Goal: Transaction & Acquisition: Book appointment/travel/reservation

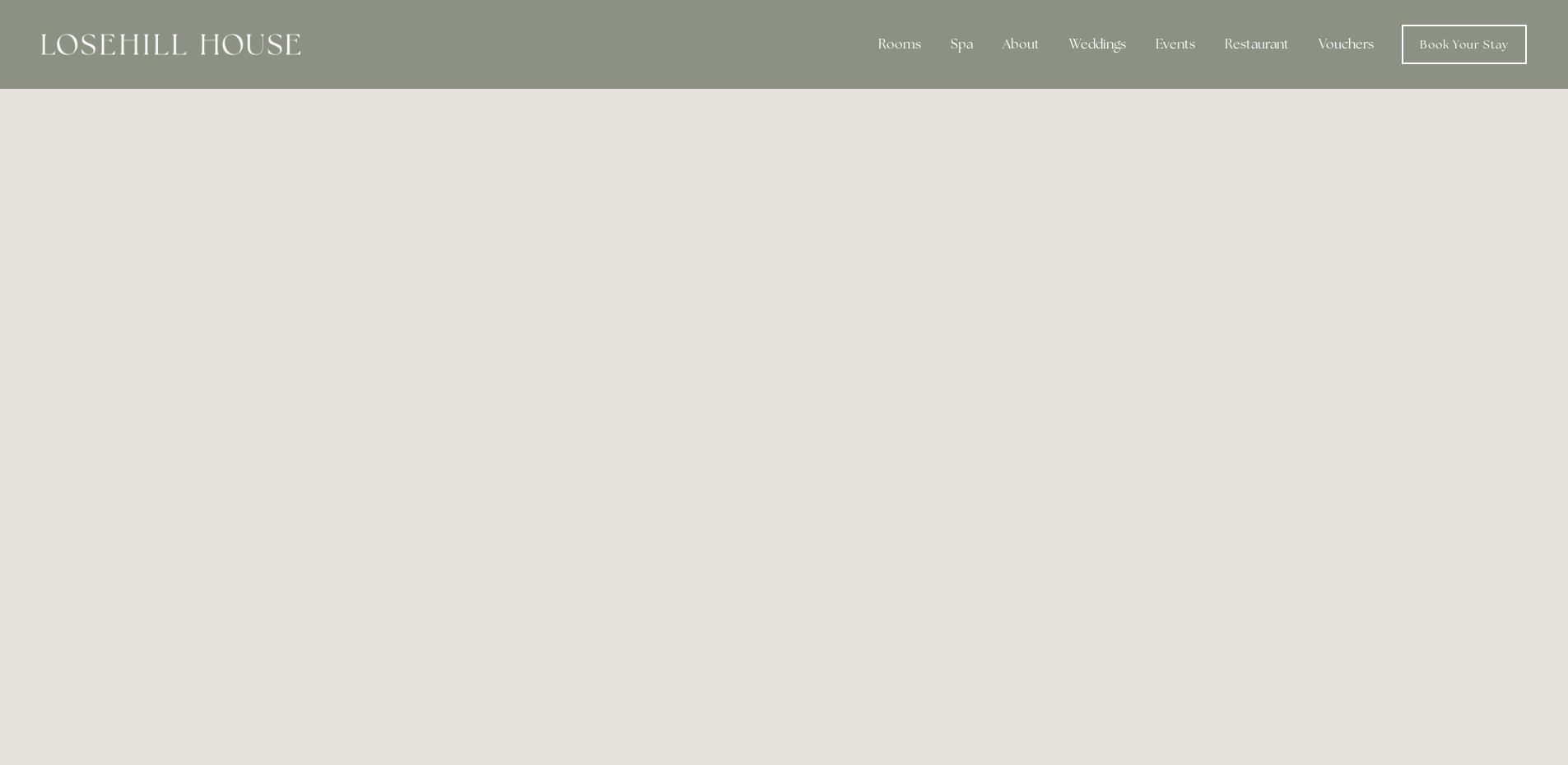
scroll to position [1810, 0]
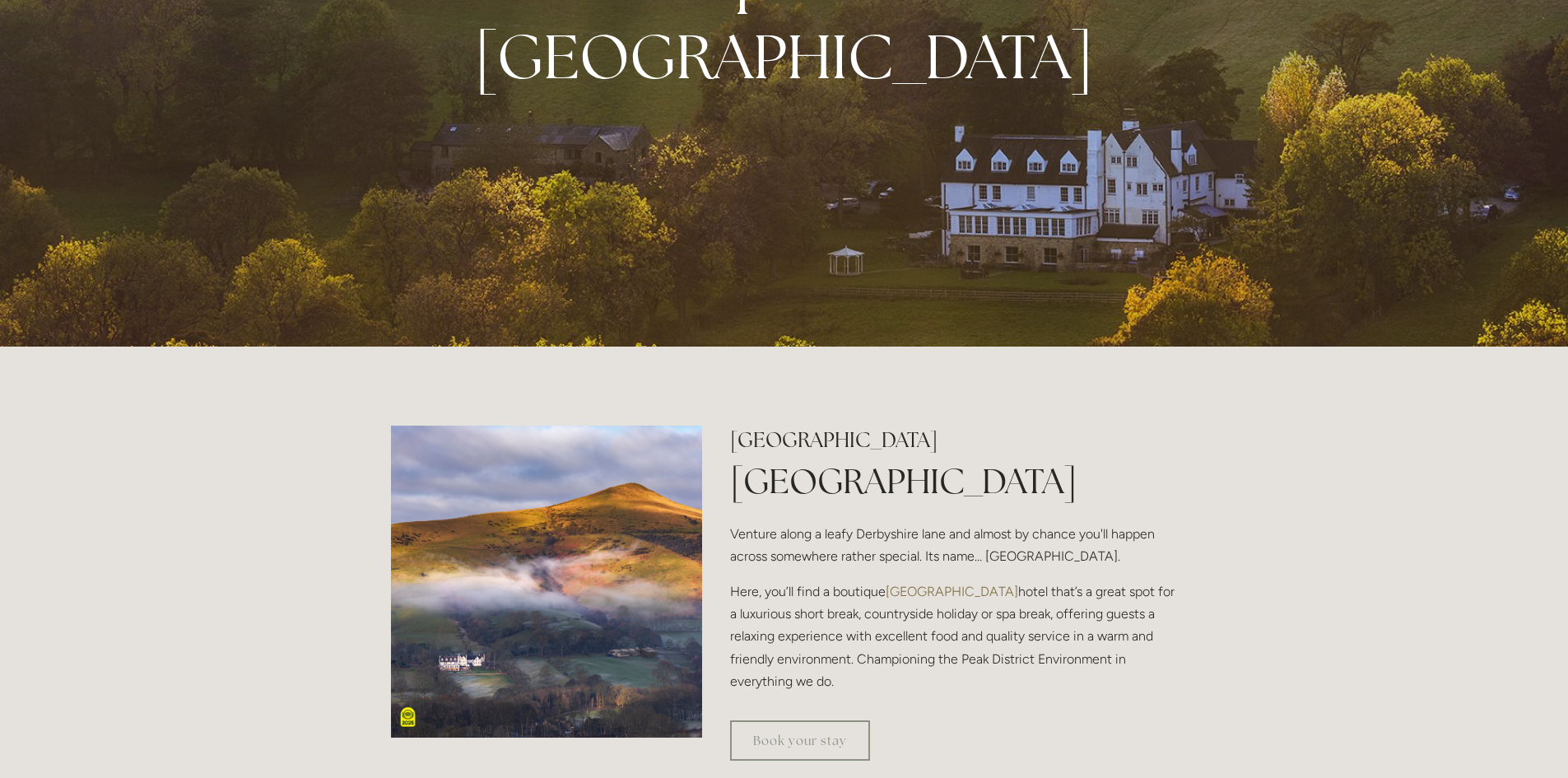
scroll to position [329, 0]
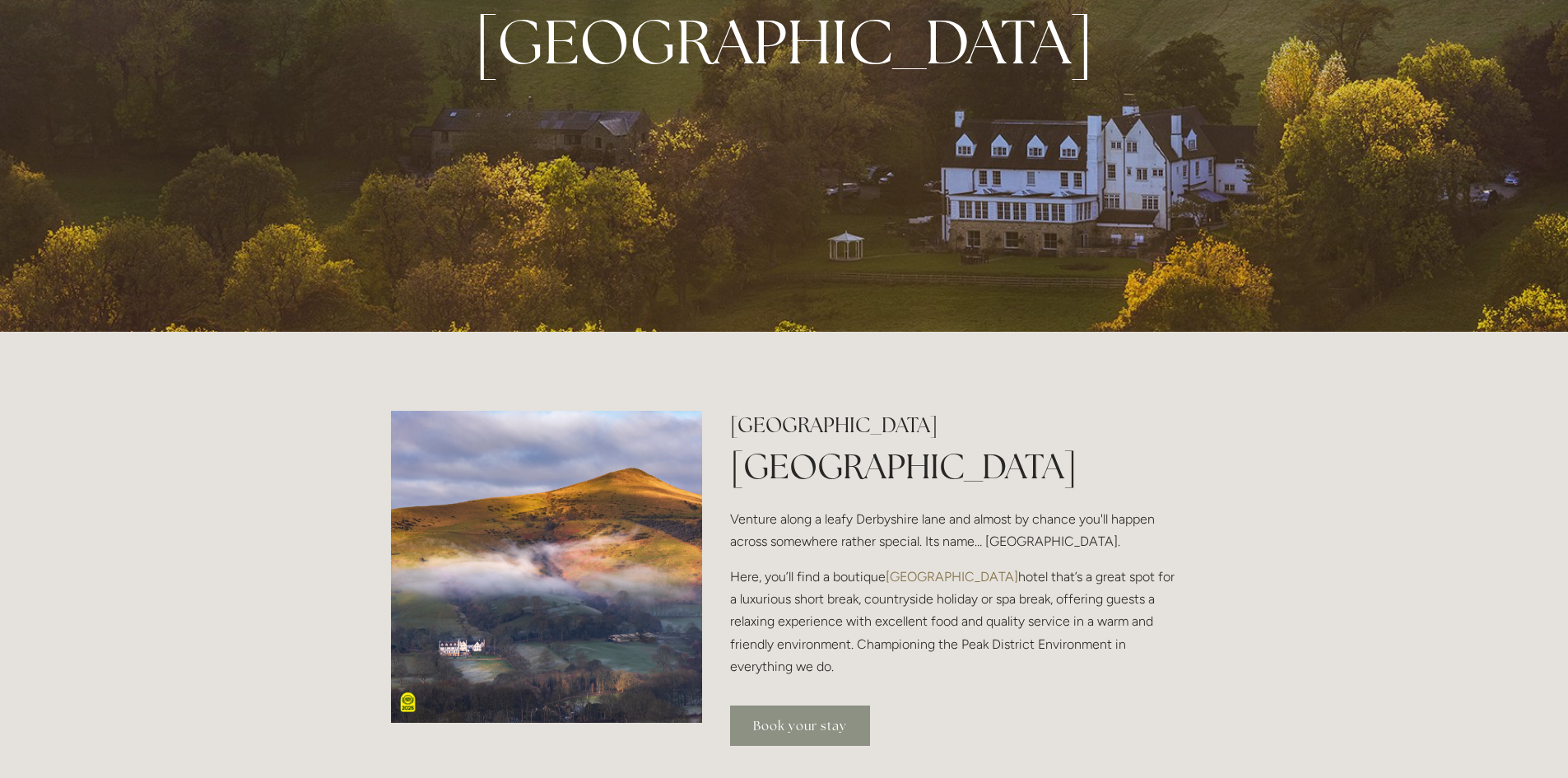
click at [775, 725] on link "Book your stay" at bounding box center [799, 725] width 140 height 40
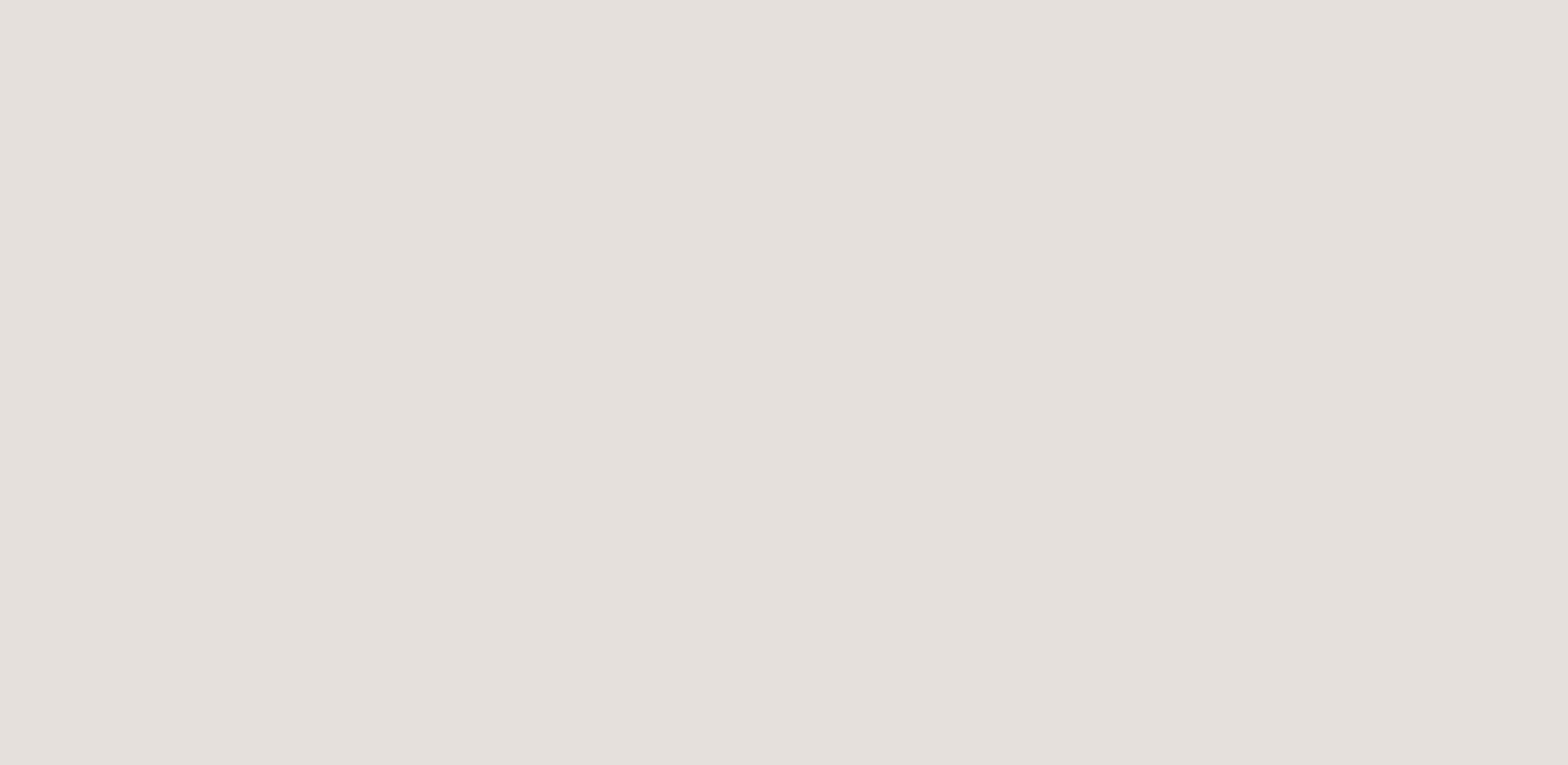
scroll to position [583, 0]
